Goal: Obtain resource: Download file/media

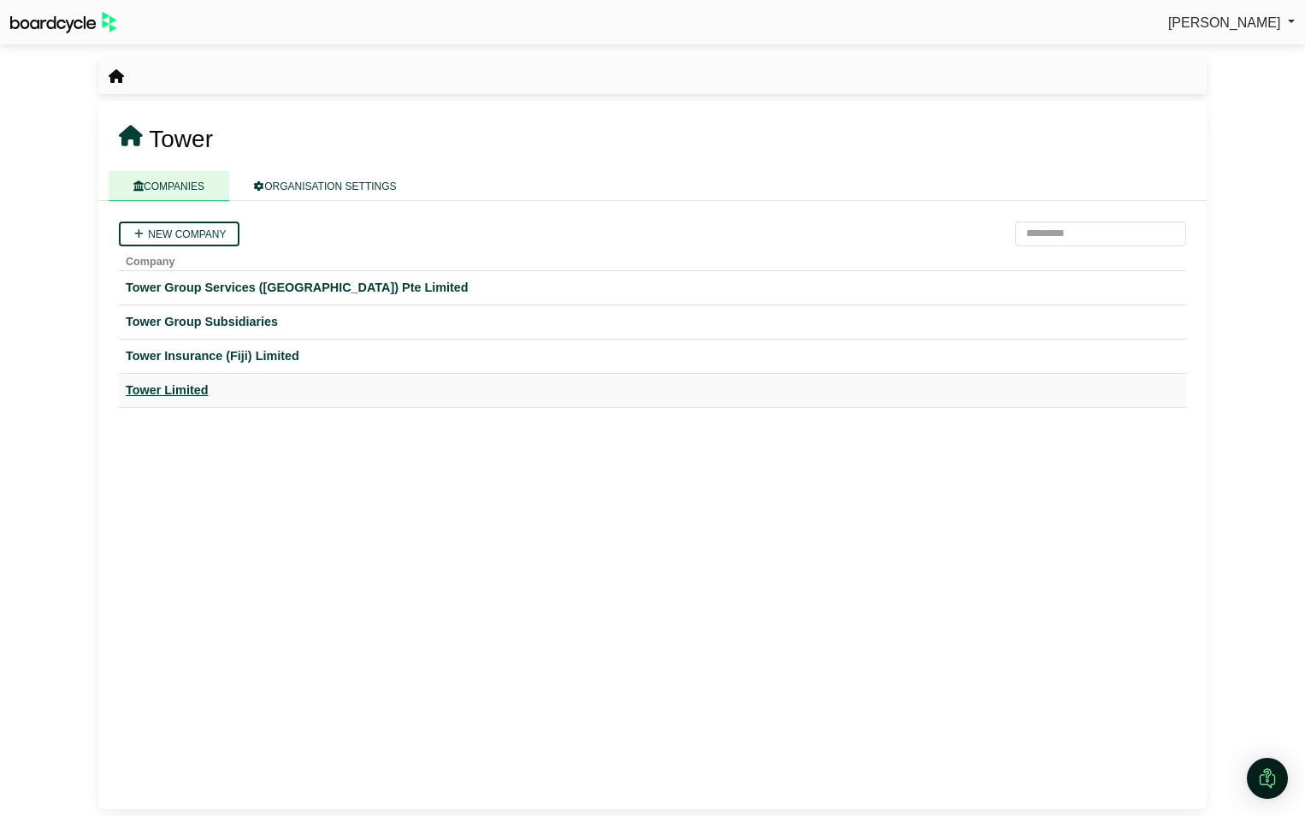
click at [172, 392] on div "Tower Limited" at bounding box center [652, 390] width 1053 height 20
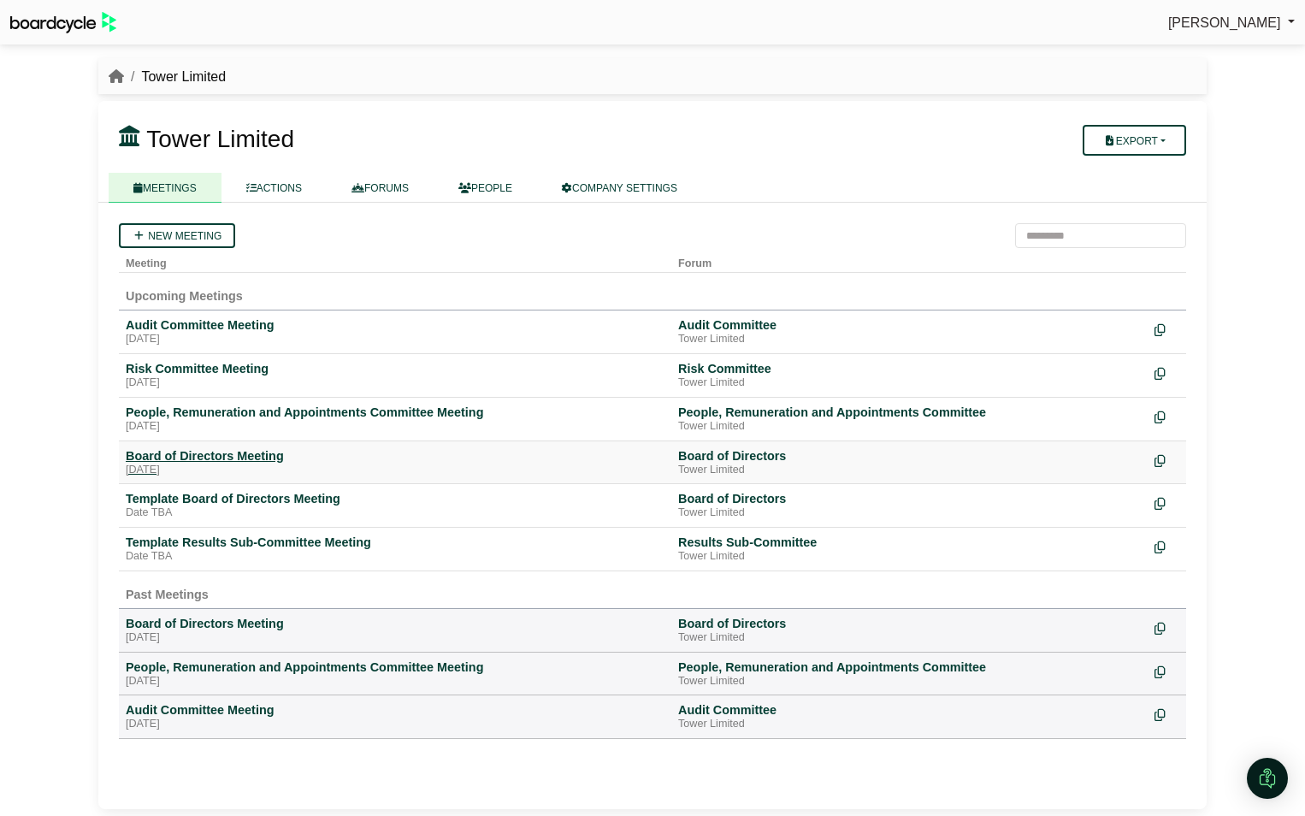
click at [225, 461] on div "Board of Directors Meeting" at bounding box center [395, 455] width 539 height 15
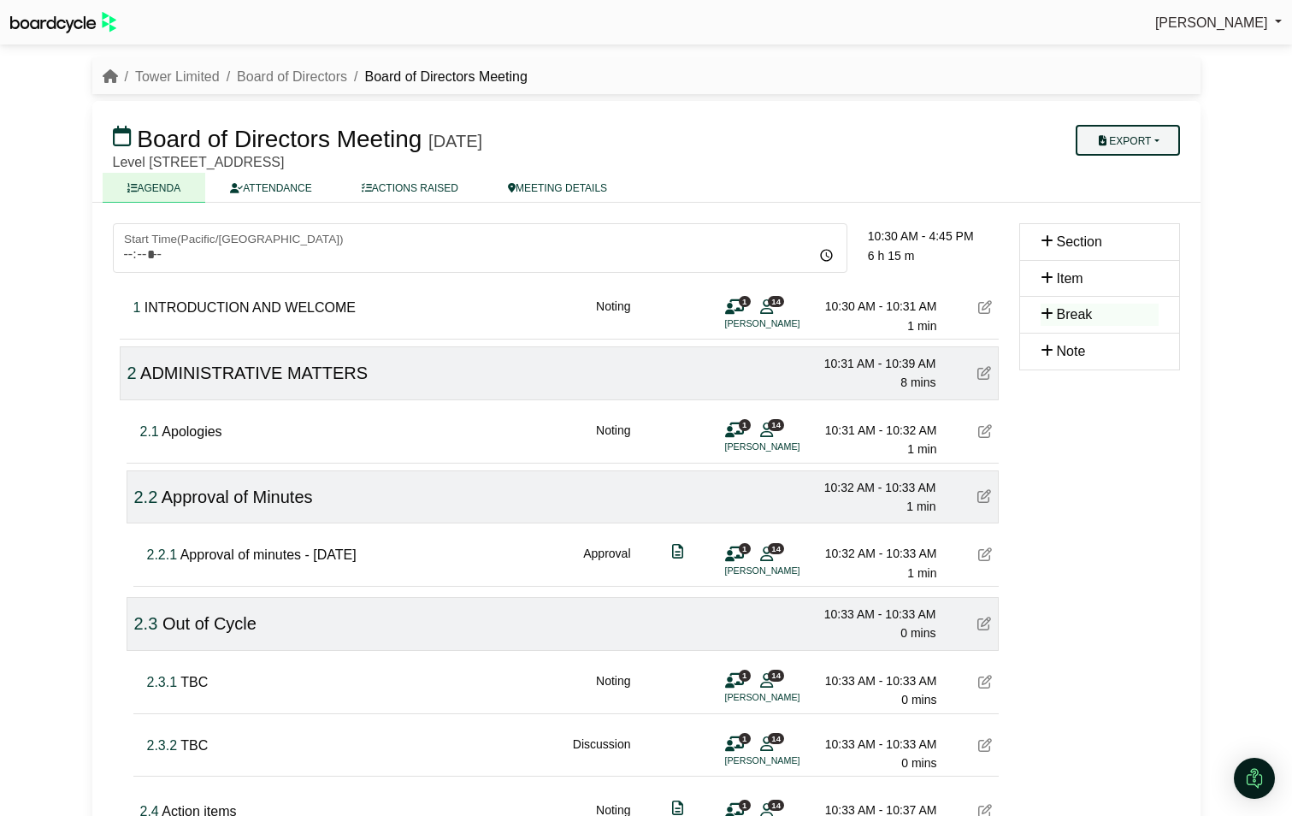
click at [1156, 141] on button "Export" at bounding box center [1127, 140] width 103 height 31
click at [1226, 96] on div "Avryl Silveira Sign Out Tower Limited Board of Directors Board of Directors Mee…" at bounding box center [646, 408] width 1292 height 816
click at [940, 70] on div "Tower Limited Board of Directors Board of Directors Meeting" at bounding box center [646, 77] width 1108 height 22
